Goal: Register for event/course

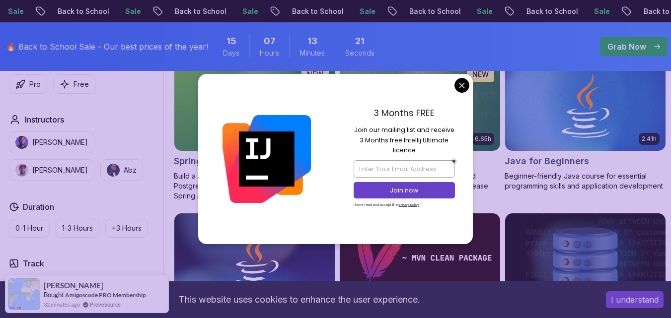
scroll to position [533, 0]
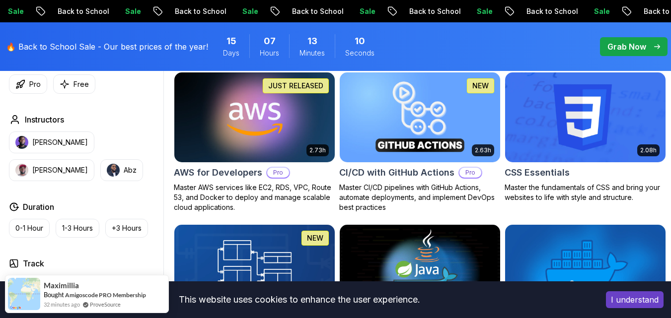
scroll to position [756, 0]
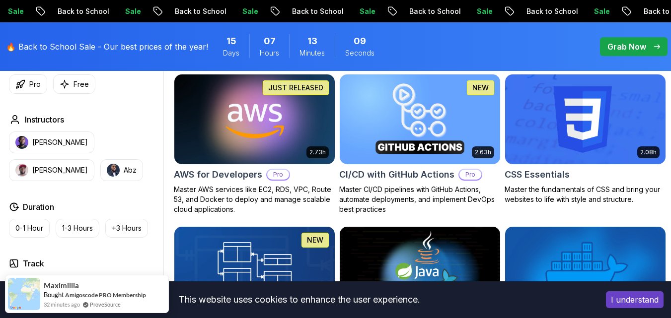
click at [274, 145] on img at bounding box center [254, 120] width 168 height 94
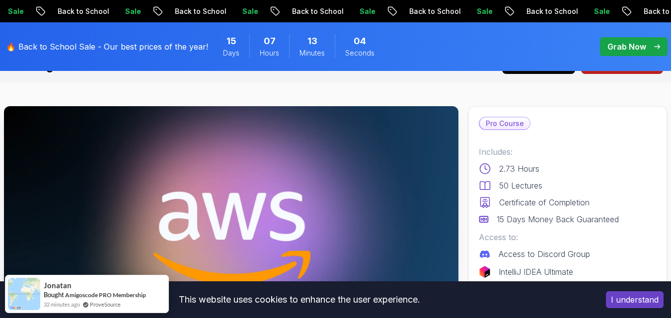
scroll to position [20, 0]
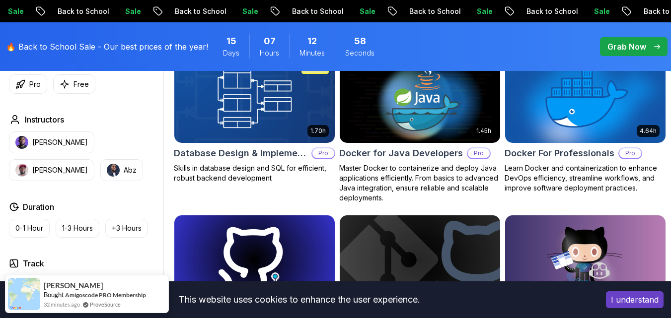
scroll to position [927, 0]
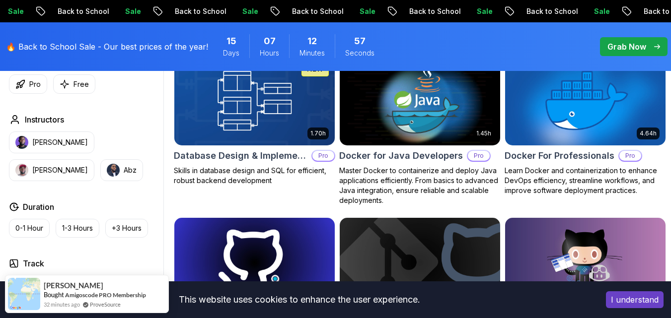
click at [427, 115] on img at bounding box center [420, 101] width 168 height 94
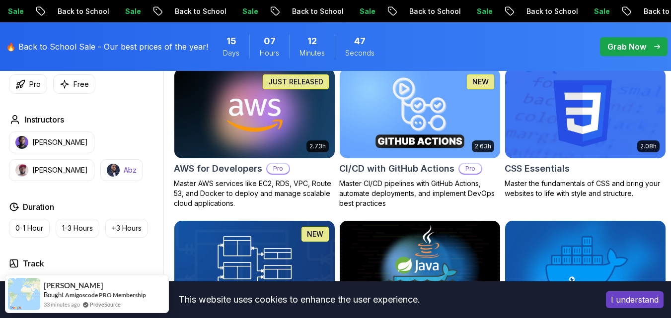
scroll to position [716, 0]
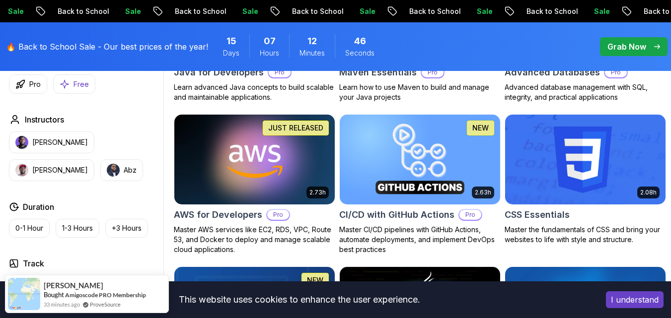
click at [73, 83] on p "Free" at bounding box center [80, 84] width 15 height 10
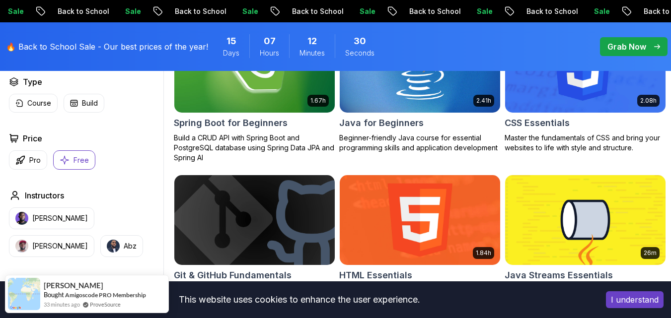
scroll to position [360, 0]
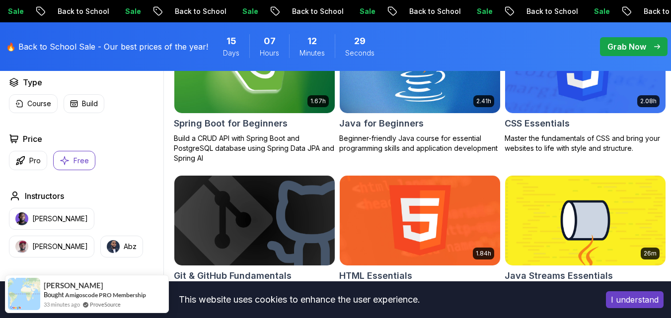
click at [420, 105] on img at bounding box center [420, 68] width 168 height 94
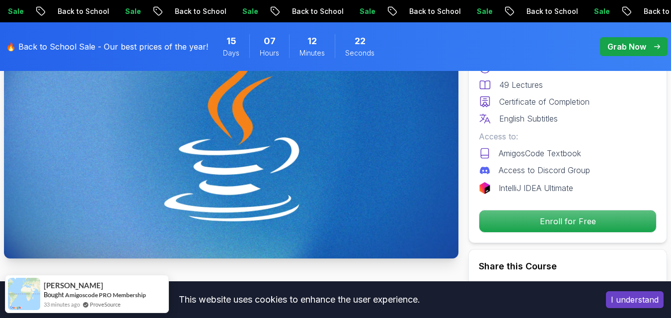
scroll to position [142, 0]
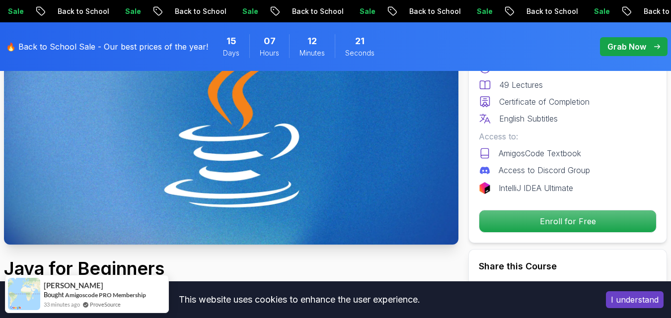
click at [331, 168] on img at bounding box center [231, 117] width 454 height 256
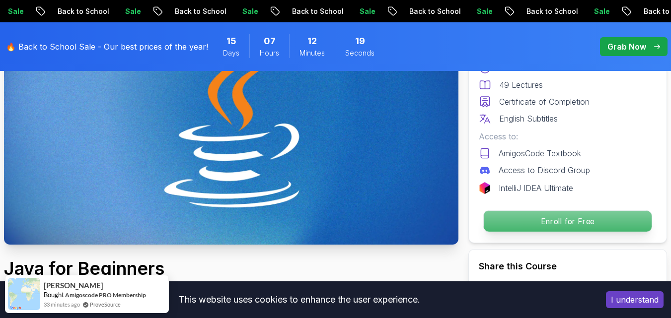
click at [514, 217] on p "Enroll for Free" at bounding box center [568, 221] width 168 height 21
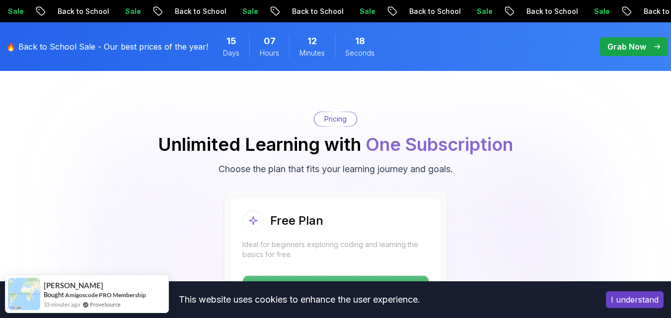
scroll to position [1998, 0]
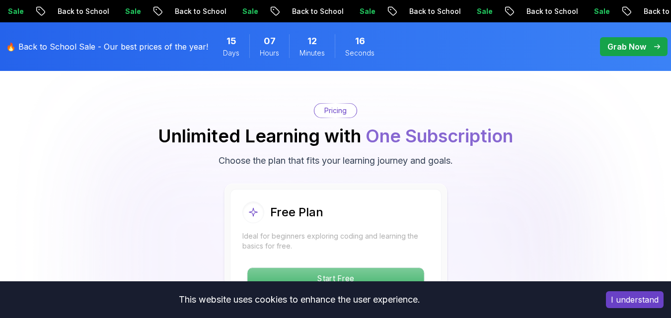
click at [359, 268] on p "Start Free" at bounding box center [335, 278] width 176 height 21
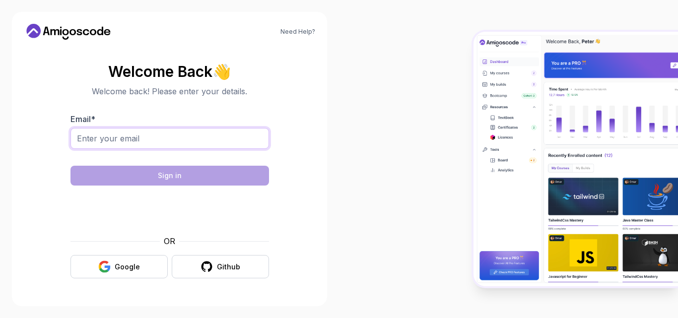
click at [202, 140] on input "Email *" at bounding box center [170, 138] width 199 height 21
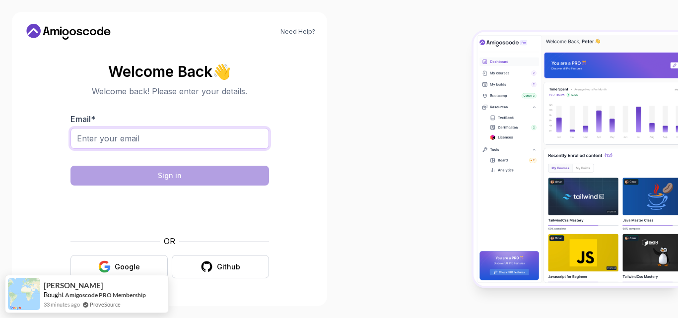
type input "[EMAIL_ADDRESS][DOMAIN_NAME]"
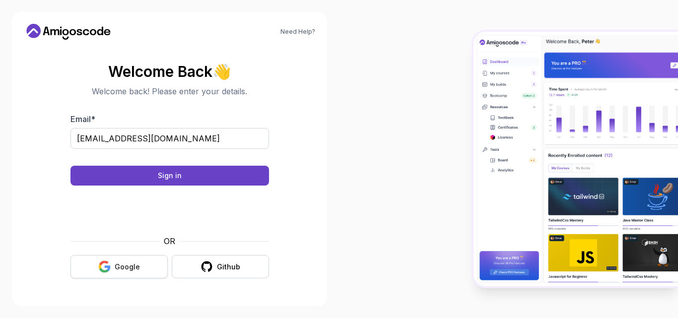
click at [124, 266] on div "Google" at bounding box center [127, 267] width 25 height 10
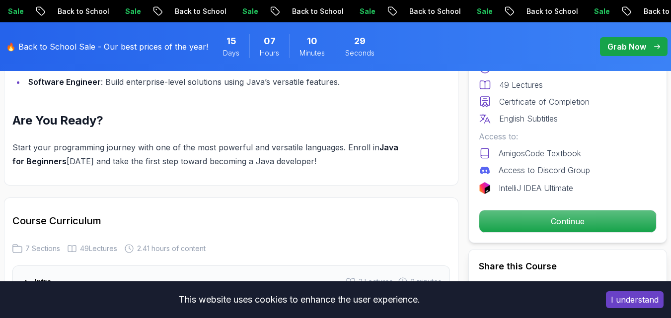
scroll to position [1298, 0]
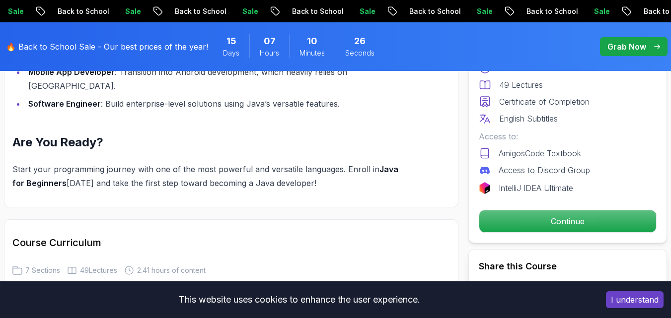
drag, startPoint x: 283, startPoint y: 282, endPoint x: 283, endPoint y: 302, distance: 20.4
drag, startPoint x: 283, startPoint y: 302, endPoint x: 253, endPoint y: 202, distance: 105.3
click at [253, 236] on h2 "Course Curriculum" at bounding box center [231, 243] width 438 height 14
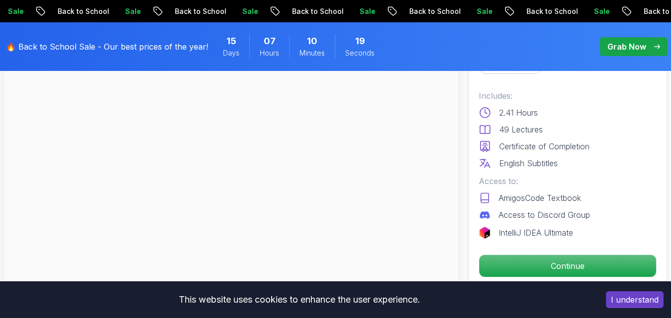
scroll to position [86, 0]
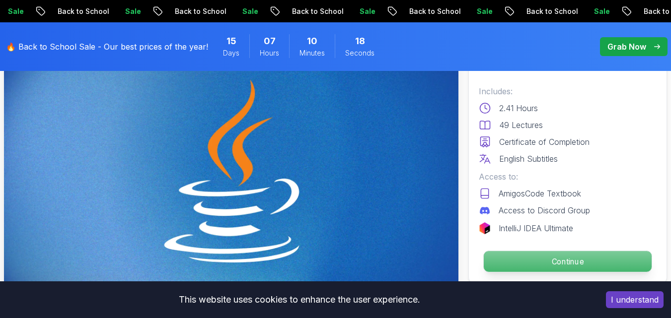
click at [532, 262] on p "Continue" at bounding box center [568, 261] width 168 height 21
